Goal: Information Seeking & Learning: Check status

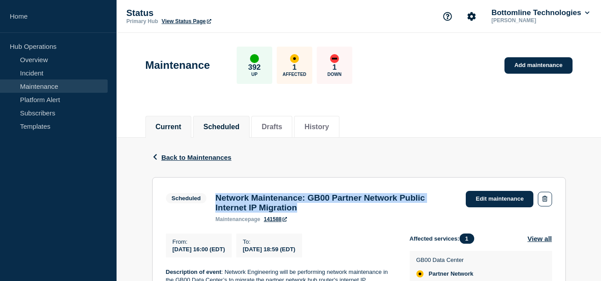
click at [176, 125] on button "Current" at bounding box center [169, 127] width 26 height 8
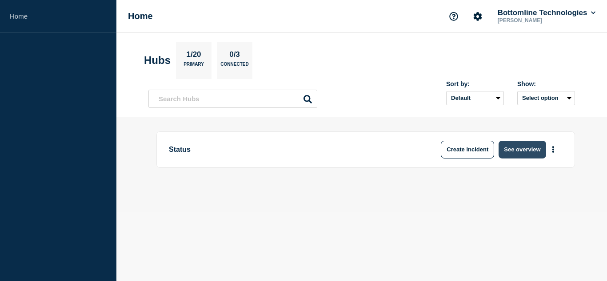
click at [516, 145] on button "See overview" at bounding box center [522, 150] width 47 height 18
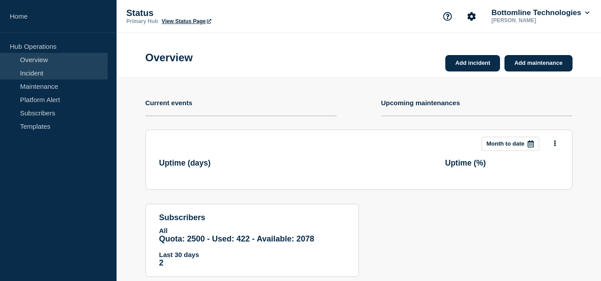
click at [58, 76] on link "Incident" at bounding box center [54, 72] width 108 height 13
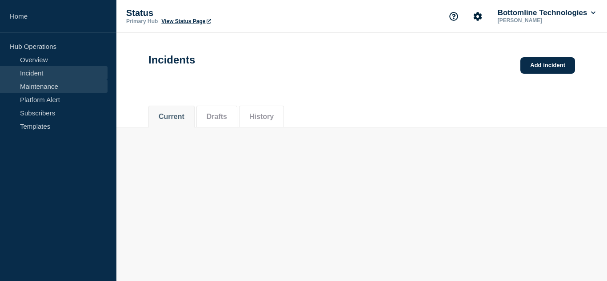
click at [57, 86] on link "Maintenance" at bounding box center [54, 86] width 108 height 13
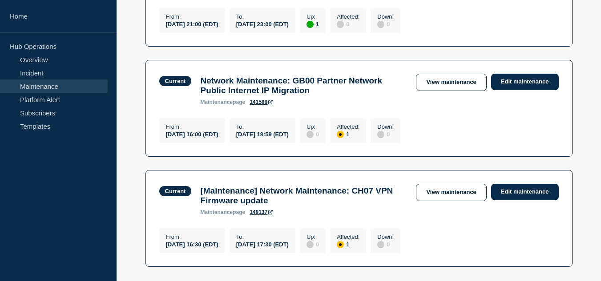
scroll to position [494, 0]
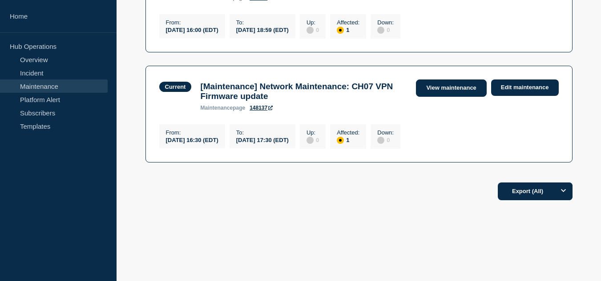
click at [433, 86] on link "View maintenance" at bounding box center [451, 88] width 70 height 17
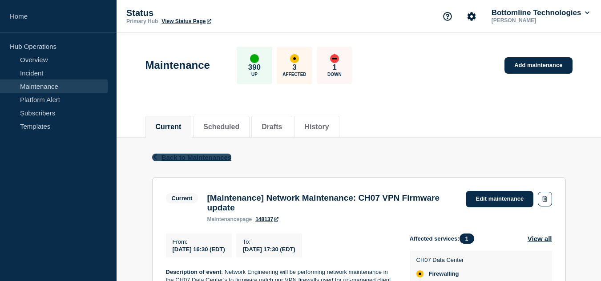
click at [193, 157] on span "Back to Maintenances" at bounding box center [196, 158] width 70 height 8
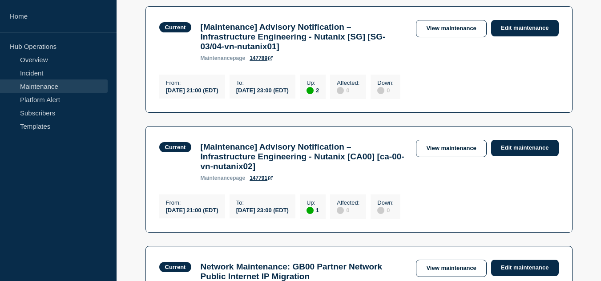
scroll to position [267, 0]
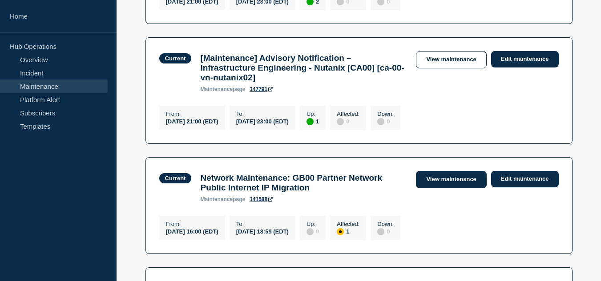
click at [425, 188] on link "View maintenance" at bounding box center [451, 179] width 70 height 17
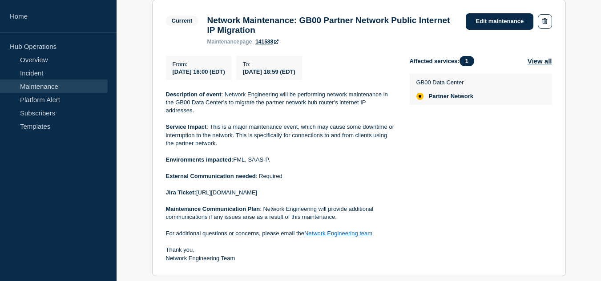
scroll to position [267, 0]
